Goal: Check status: Check status

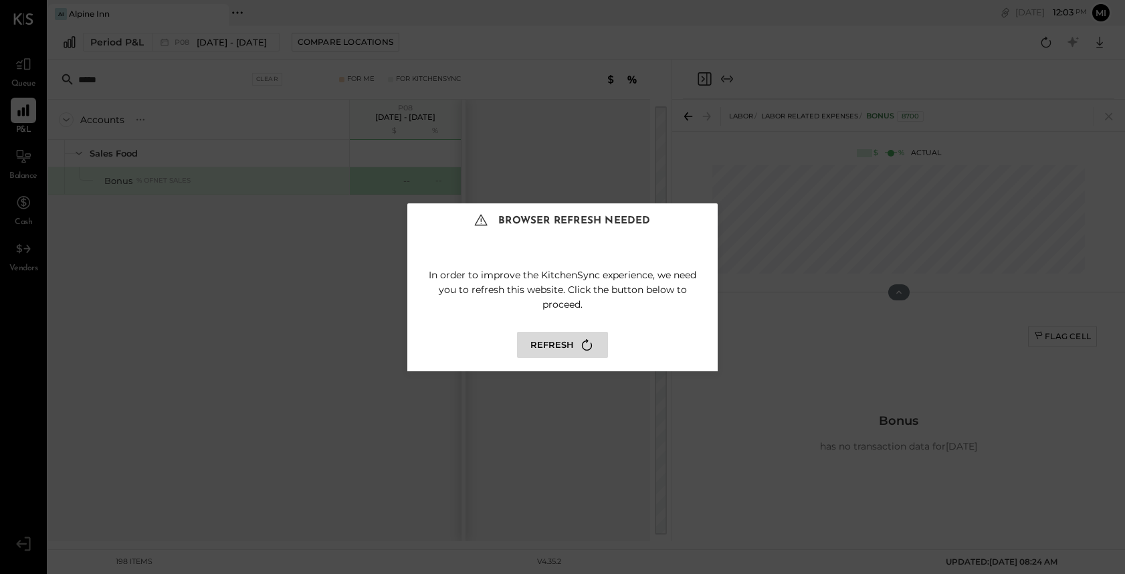
click at [567, 350] on button "Refresh" at bounding box center [562, 345] width 91 height 26
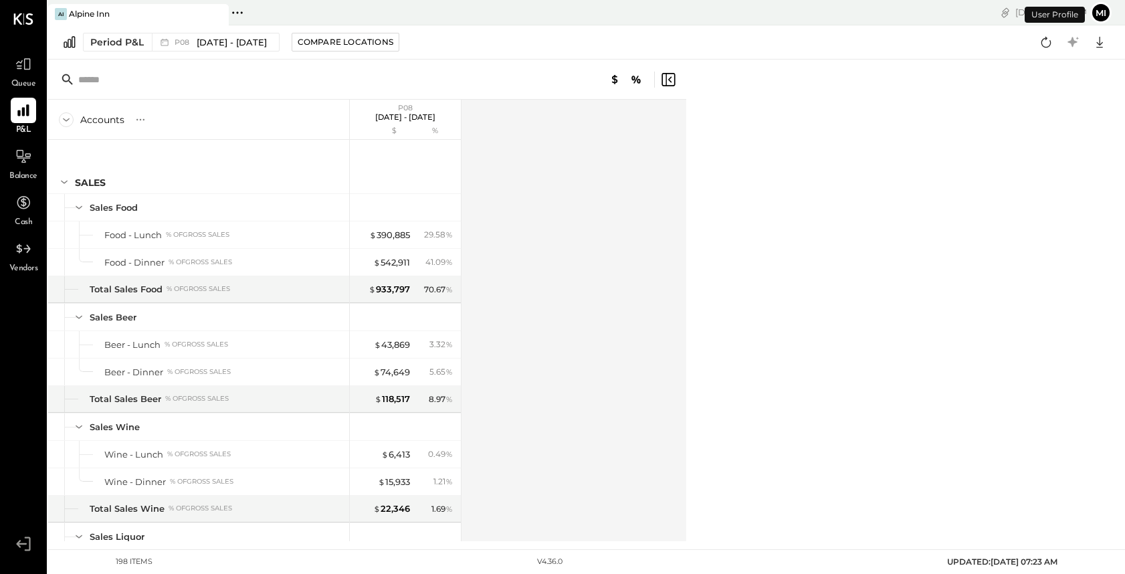
scroll to position [2320, 0]
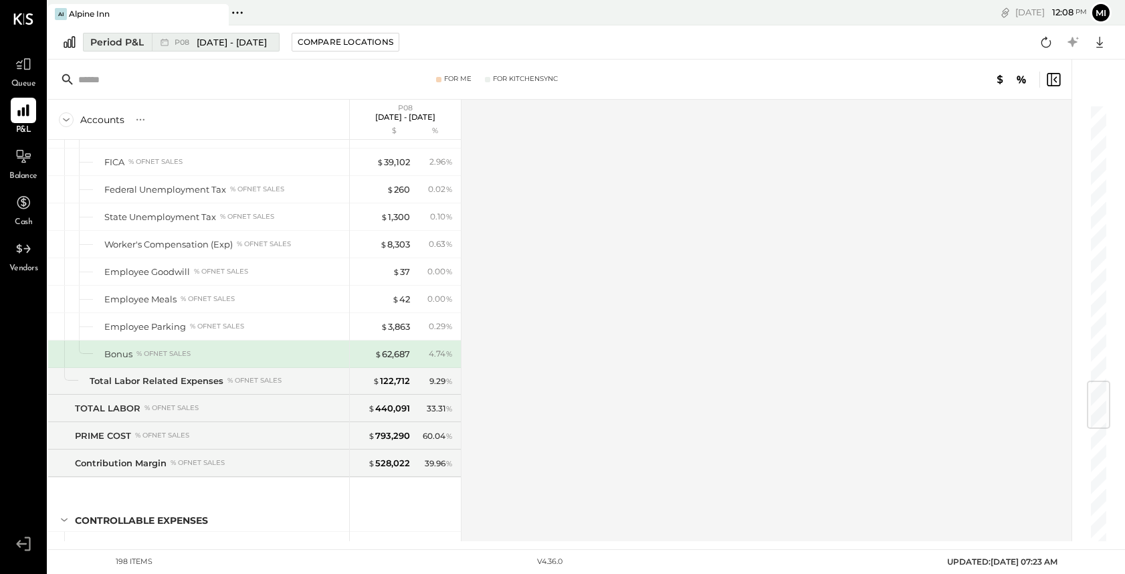
click at [131, 45] on div "Period P&L" at bounding box center [117, 41] width 54 height 13
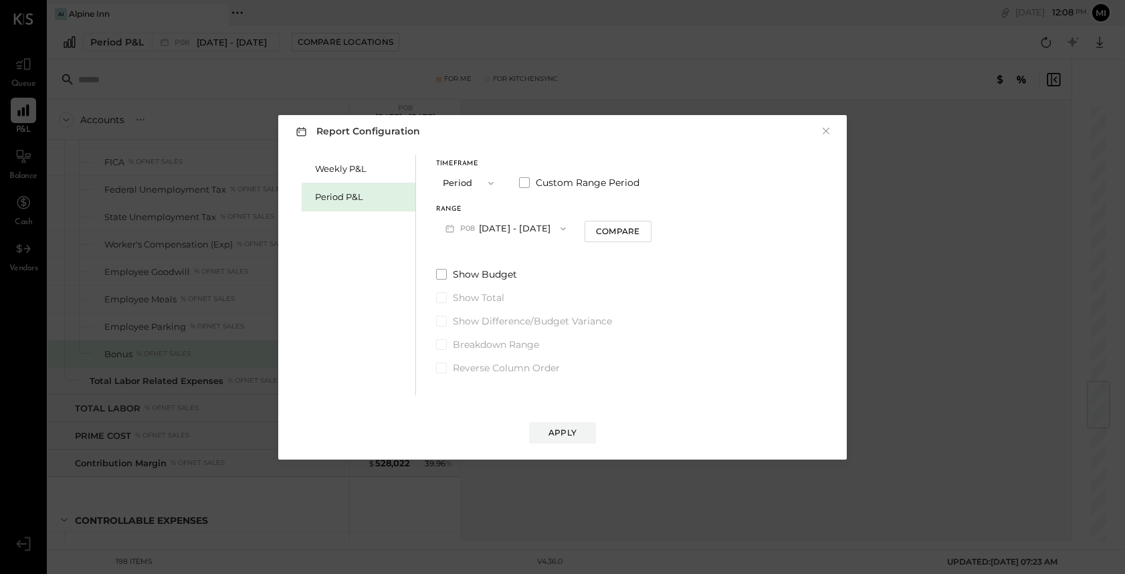
click at [473, 225] on span "P08" at bounding box center [469, 228] width 19 height 11
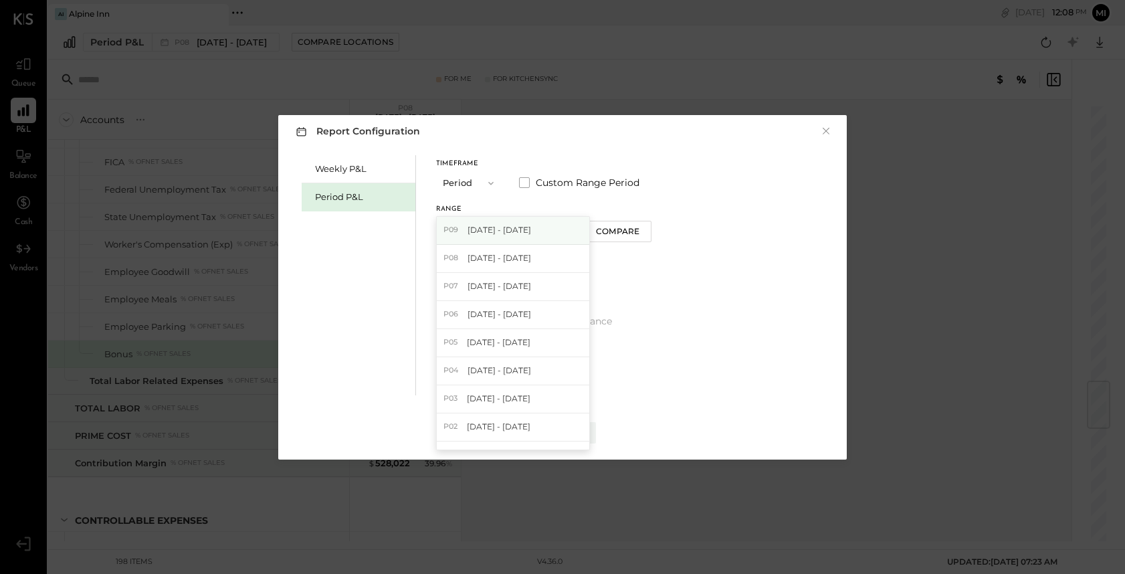
click at [484, 232] on span "[DATE] - [DATE]" at bounding box center [499, 229] width 64 height 11
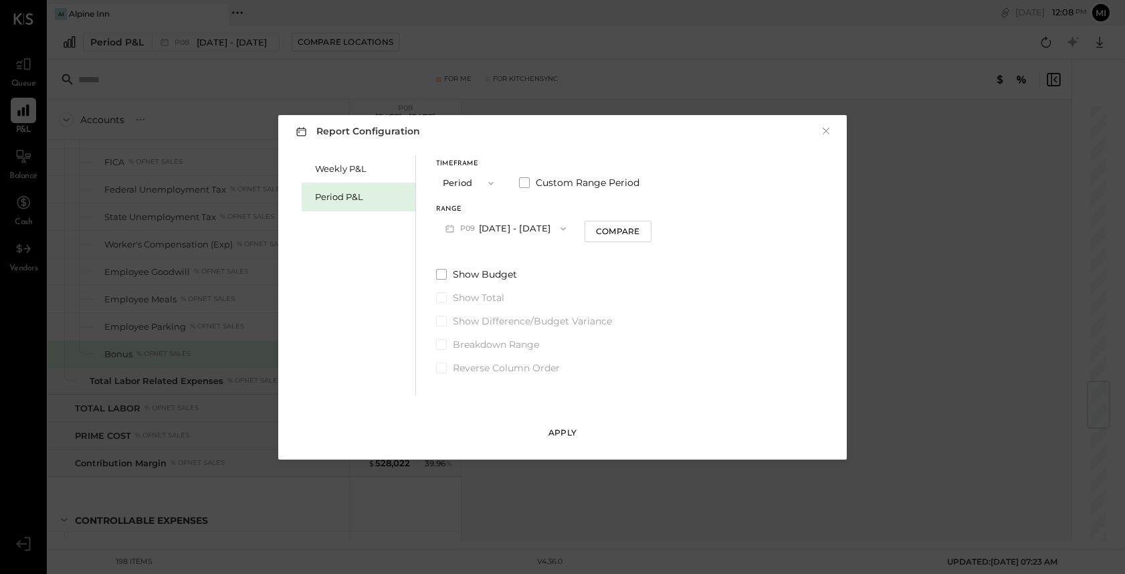
click at [558, 430] on div "Apply" at bounding box center [562, 432] width 28 height 11
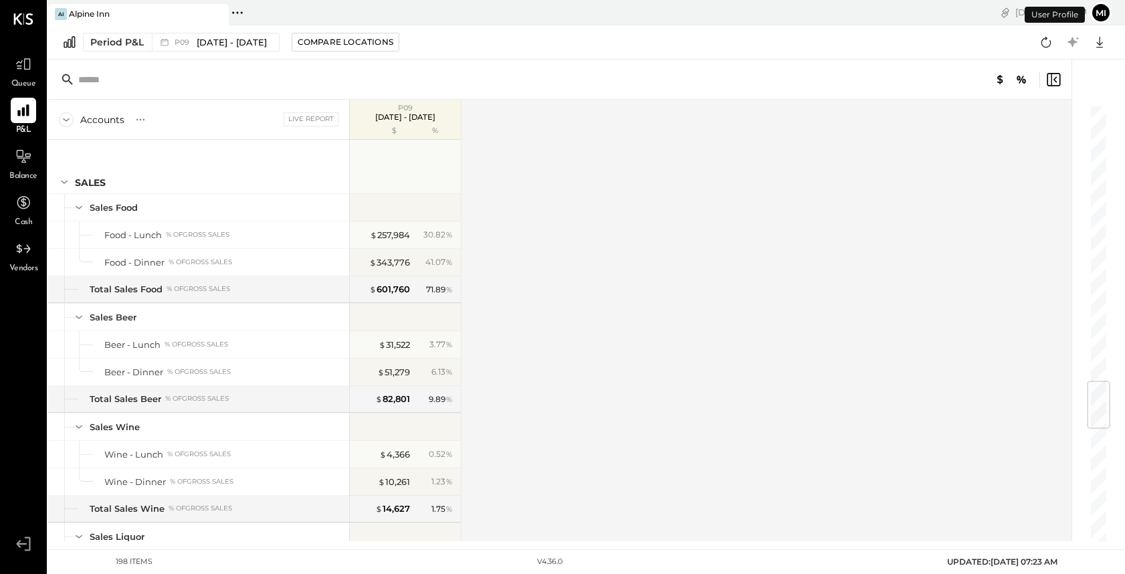
scroll to position [2320, 0]
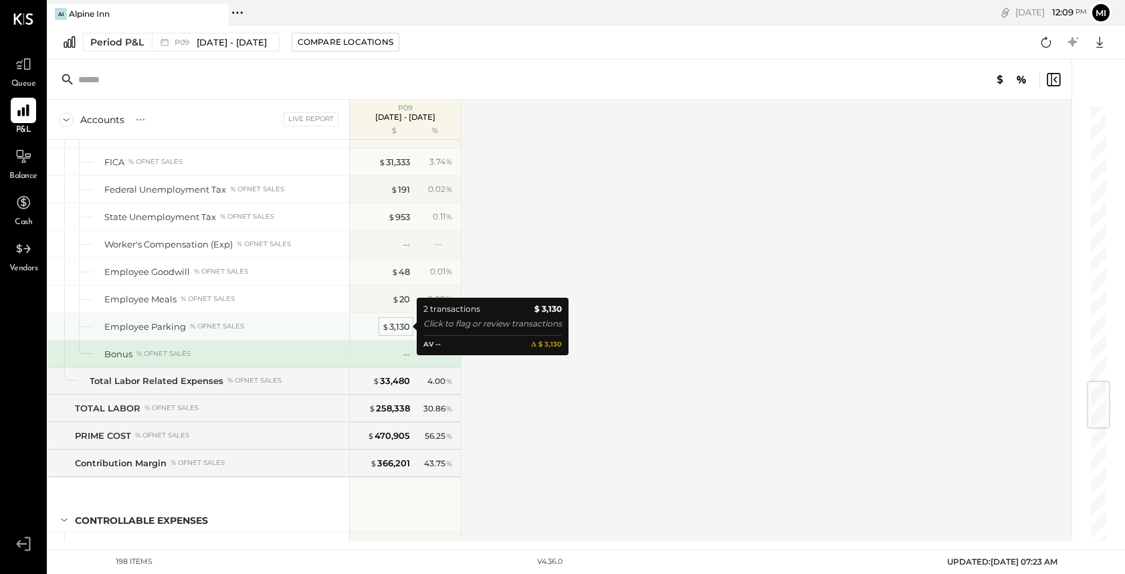
click at [400, 323] on div "$ 3,130" at bounding box center [396, 326] width 28 height 13
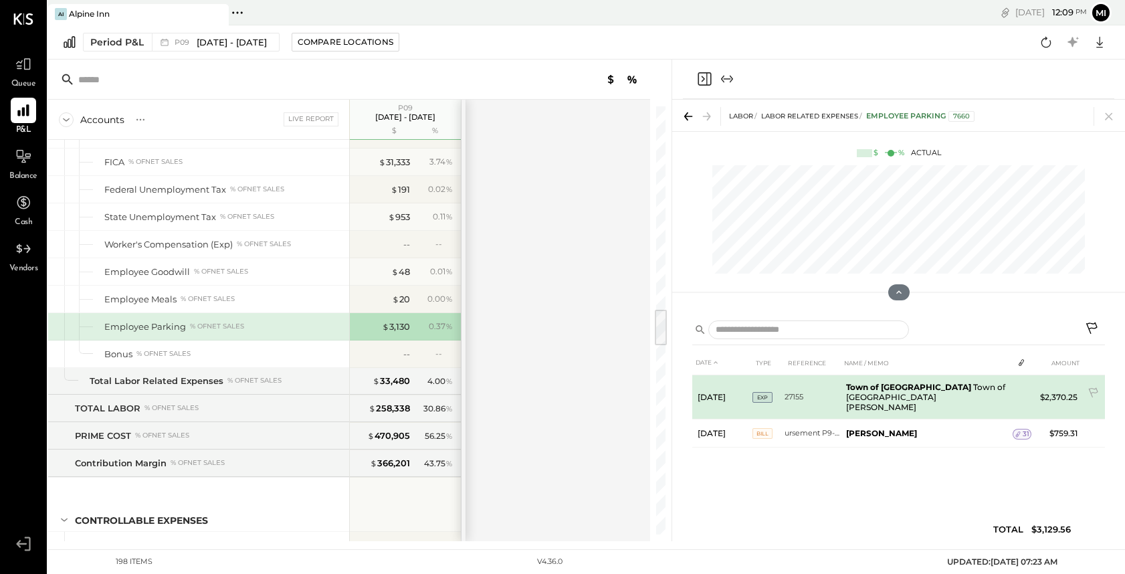
click at [953, 394] on td "Town of [GEOGRAPHIC_DATA] of [GEOGRAPHIC_DATA] of [GEOGRAPHIC_DATA] [PERSON_NAM…" at bounding box center [927, 397] width 172 height 44
click at [877, 397] on td "Town of [GEOGRAPHIC_DATA] of [GEOGRAPHIC_DATA] of [GEOGRAPHIC_DATA] [PERSON_NAM…" at bounding box center [927, 397] width 172 height 44
click at [762, 397] on span "EXP" at bounding box center [762, 397] width 20 height 11
click at [887, 397] on td "Town of [GEOGRAPHIC_DATA] of [GEOGRAPHIC_DATA] of [GEOGRAPHIC_DATA] [PERSON_NAM…" at bounding box center [927, 397] width 172 height 44
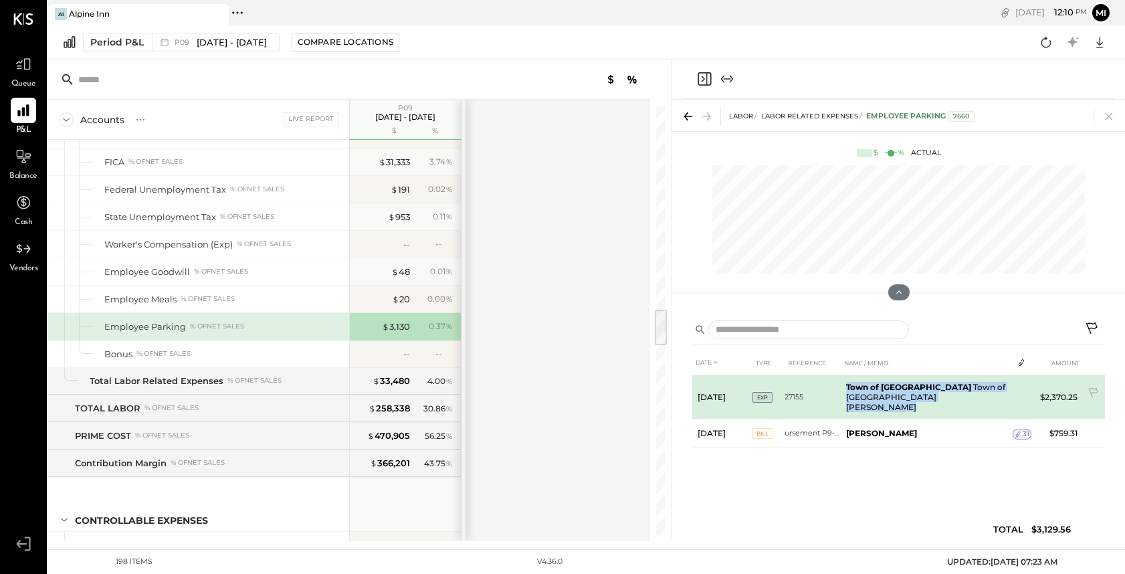
click at [887, 397] on td "Town of [GEOGRAPHIC_DATA] of [GEOGRAPHIC_DATA] of [GEOGRAPHIC_DATA] [PERSON_NAM…" at bounding box center [927, 397] width 172 height 44
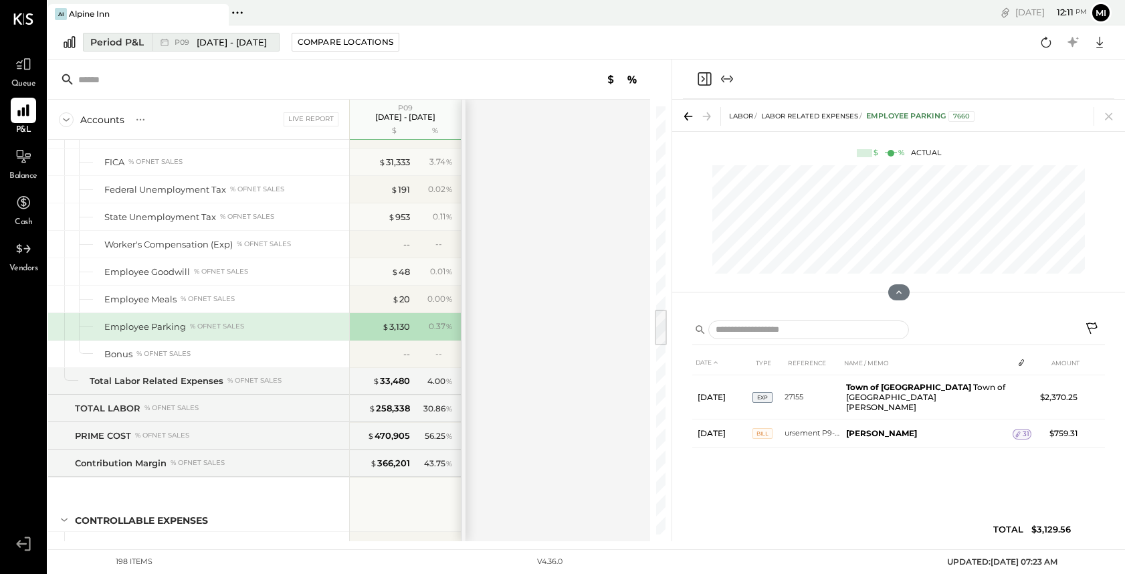
click at [193, 42] on div "P09 [DATE] - [DATE]" at bounding box center [221, 42] width 92 height 13
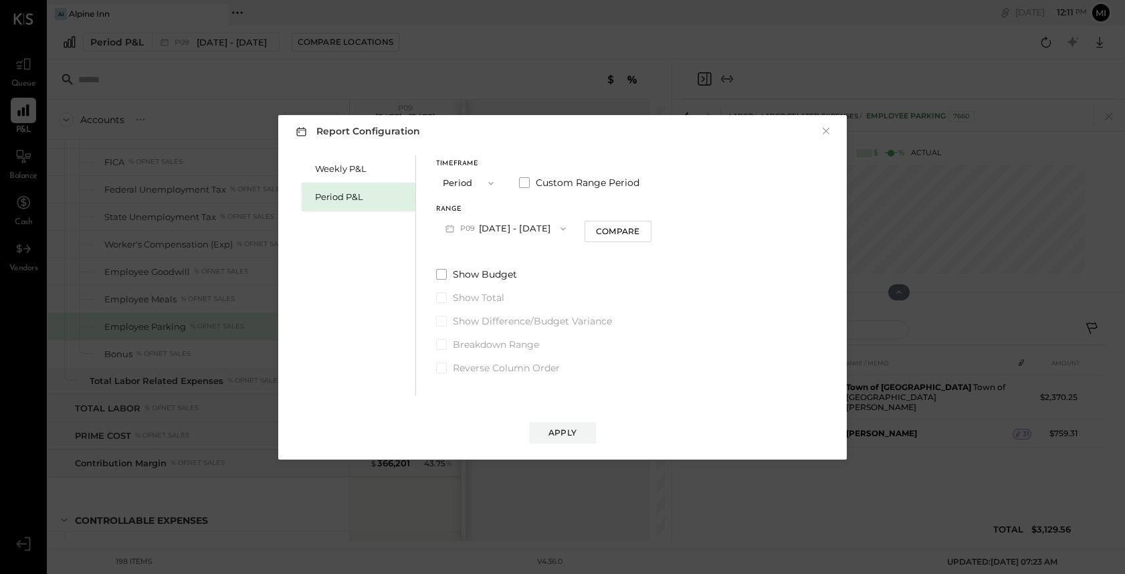
click at [531, 229] on button "P09 [DATE] - [DATE]" at bounding box center [505, 228] width 139 height 25
click at [492, 144] on div "Report Configuration × Weekly P&L Period P&L Timeframe Period Custom Range Peri…" at bounding box center [562, 287] width 568 height 344
